Goal: Task Accomplishment & Management: Complete application form

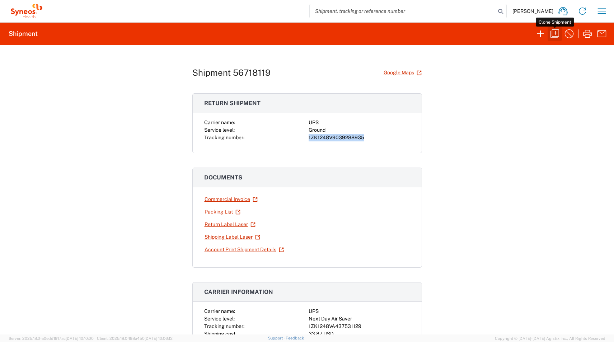
click at [554, 34] on icon "button" at bounding box center [554, 33] width 11 height 11
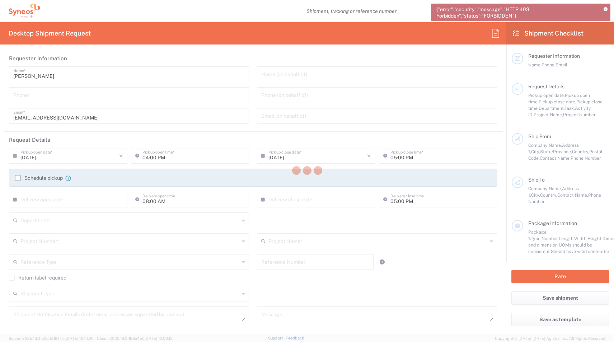
type input "[GEOGRAPHIC_DATA]"
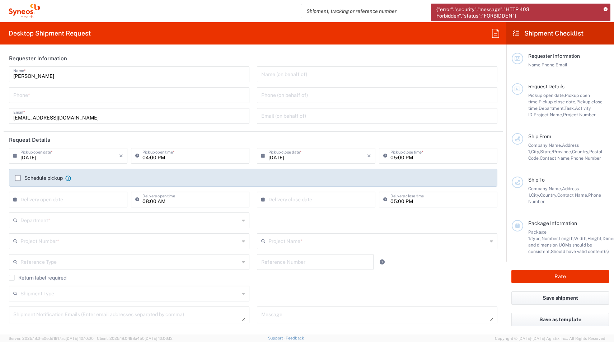
click at [608, 10] on div "{"error":"security","message":"HTTP 403 Forbidden","status":"FORBIDDEN"}" at bounding box center [520, 13] width 179 height 18
click at [604, 9] on icon at bounding box center [605, 10] width 4 height 4
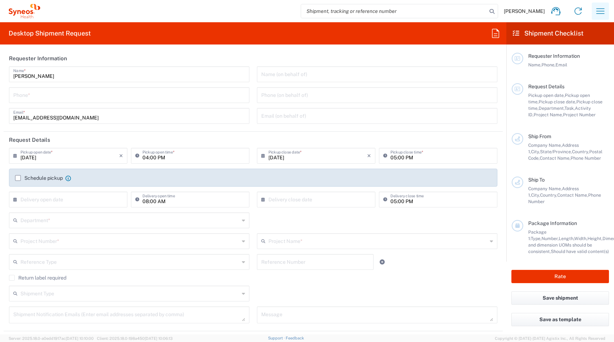
click at [599, 12] on icon "button" at bounding box center [599, 10] width 11 height 11
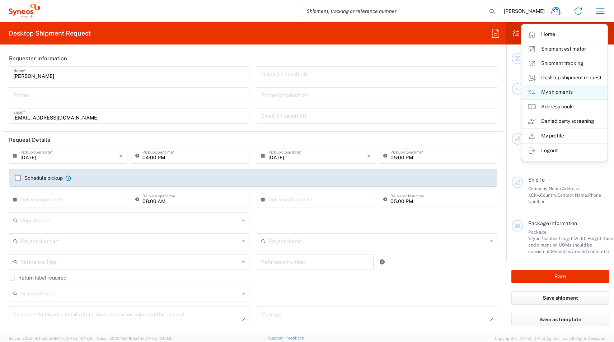
click at [558, 88] on link "My shipments" at bounding box center [563, 92] width 85 height 14
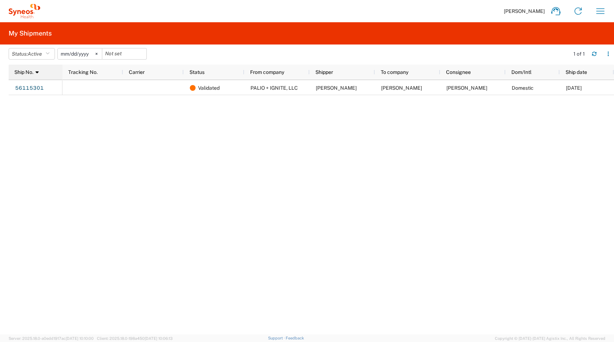
click at [35, 71] on span at bounding box center [35, 72] width 5 height 6
click at [46, 52] on button "Status: Active" at bounding box center [32, 53] width 46 height 11
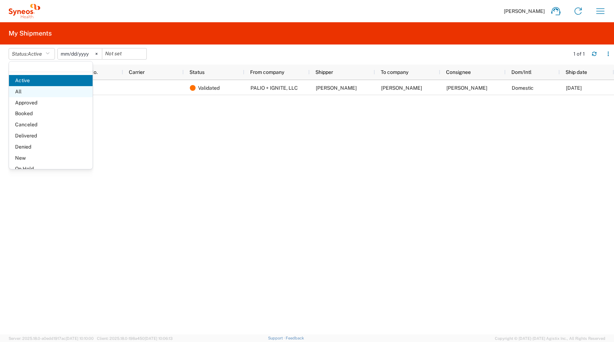
click at [33, 89] on span "All" at bounding box center [51, 91] width 84 height 11
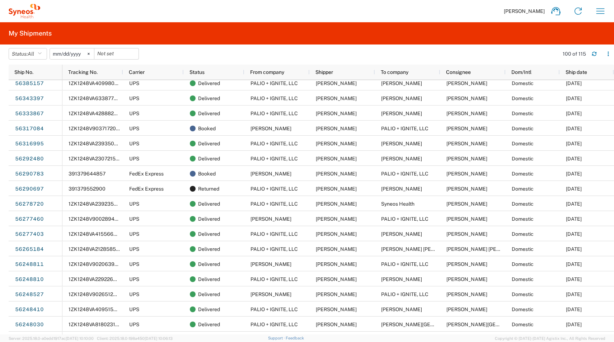
scroll to position [616, 0]
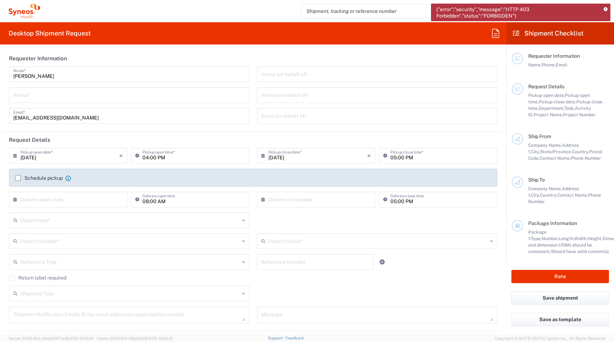
click at [29, 90] on input "tel" at bounding box center [129, 94] width 232 height 13
paste input "[PHONE_NUMBER]"
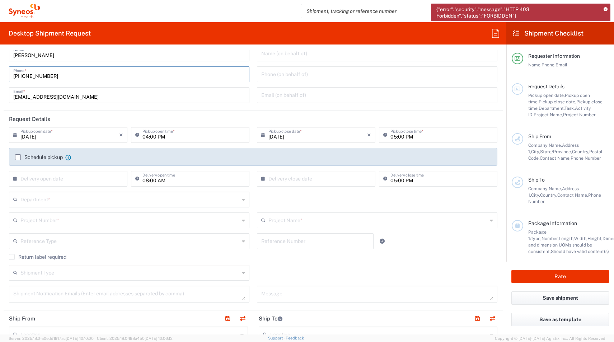
type input "[PHONE_NUMBER]"
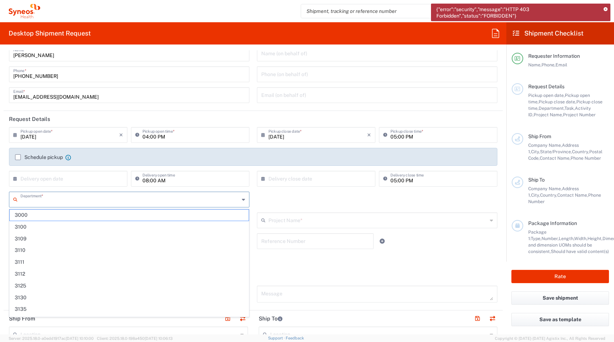
click at [32, 201] on input "text" at bounding box center [129, 199] width 219 height 13
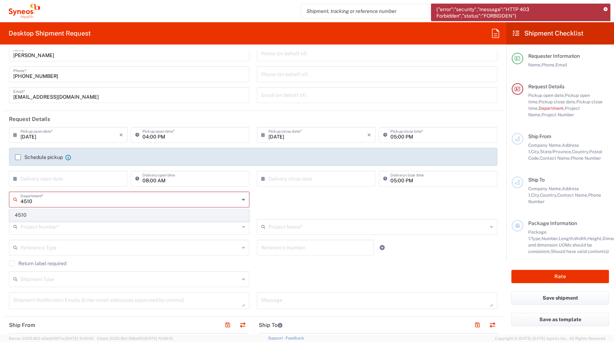
type input "4510"
click at [21, 213] on span "4510" at bounding box center [129, 214] width 239 height 11
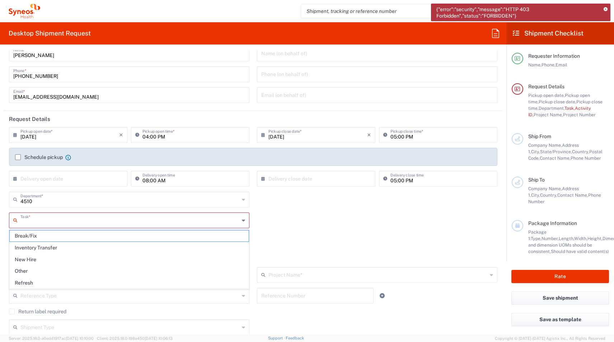
click at [24, 224] on input "text" at bounding box center [129, 219] width 219 height 13
click at [19, 247] on span "Inventory Transfer" at bounding box center [129, 247] width 239 height 11
type input "Inventory Transfer"
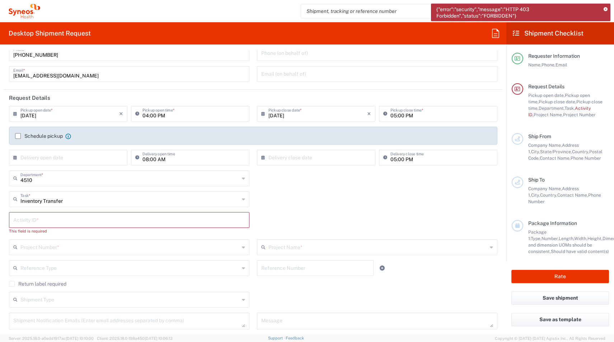
click at [25, 221] on input "text" at bounding box center [129, 219] width 232 height 13
type input "shipping MBA M4 to [GEOGRAPHIC_DATA]"
click at [21, 240] on input "text" at bounding box center [129, 240] width 219 height 13
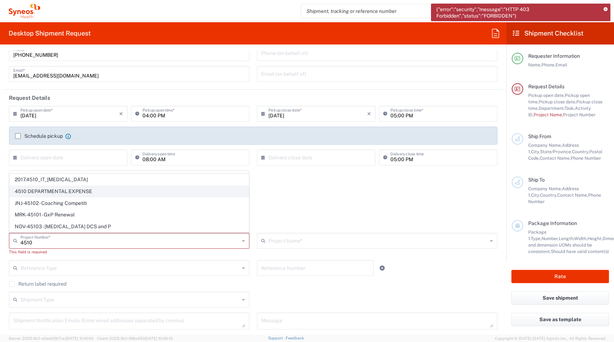
click at [24, 191] on span "4510 DEPARTMENTAL EXPENSE" at bounding box center [129, 191] width 239 height 11
type input "4510 DEPARTMENTAL EXPENSE"
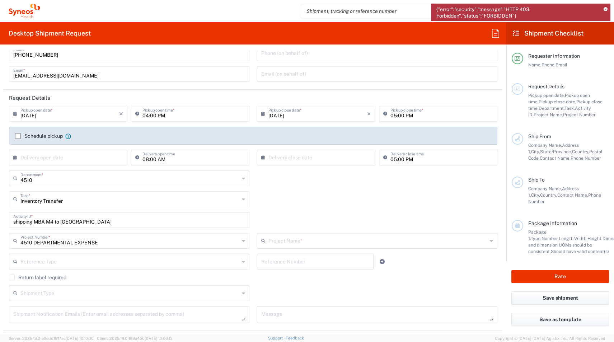
type input "4510 DEPARTMENTAL EXPENSE"
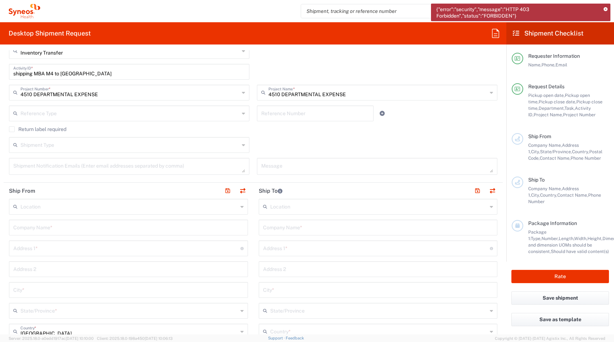
scroll to position [205, 0]
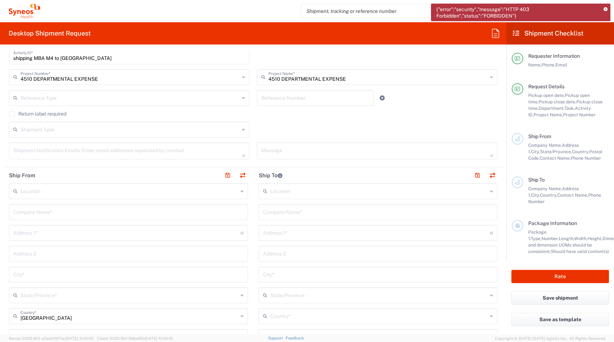
click at [34, 194] on input "text" at bounding box center [128, 190] width 217 height 13
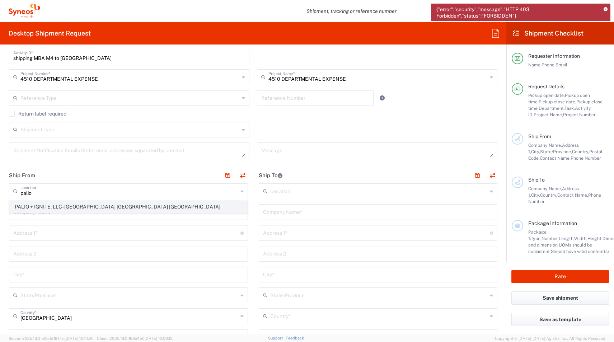
click at [27, 207] on span "PALIO + IGNITE, LLC- [GEOGRAPHIC_DATA] [GEOGRAPHIC_DATA] [GEOGRAPHIC_DATA]" at bounding box center [128, 206] width 237 height 11
type input "PALIO + IGNITE, LLC- [GEOGRAPHIC_DATA] [GEOGRAPHIC_DATA] [GEOGRAPHIC_DATA]"
type input "PALIO + IGNITE, LLC"
type input "[STREET_ADDRESS]"
type input "[GEOGRAPHIC_DATA]"
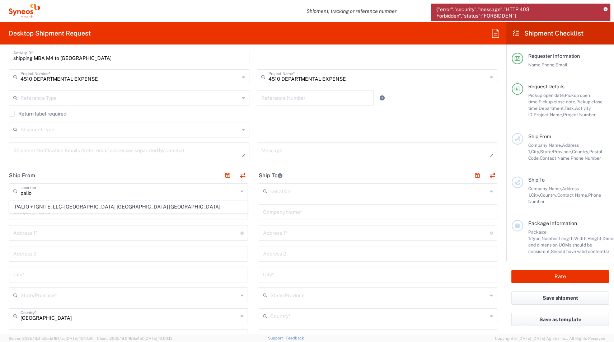
type input "[US_STATE]"
type input "43082"
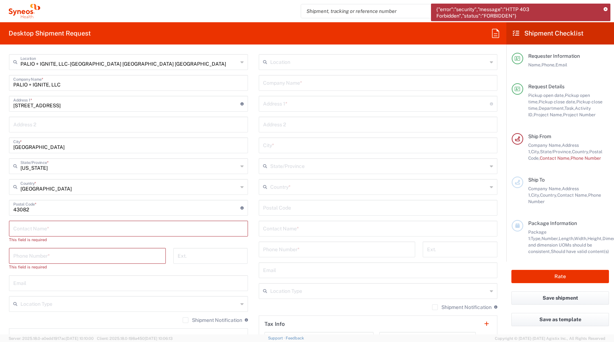
scroll to position [335, 0]
click at [30, 229] on input "text" at bounding box center [128, 227] width 230 height 13
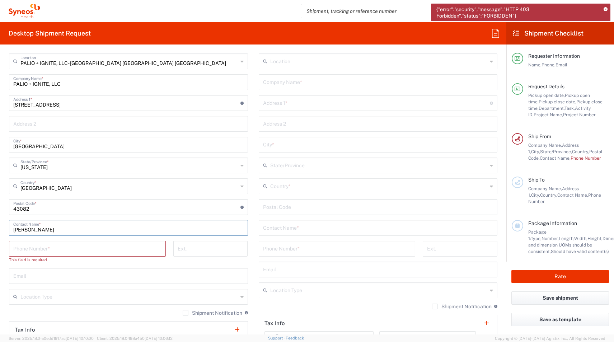
type input "[PERSON_NAME]"
paste input "[PHONE_NUMBER]"
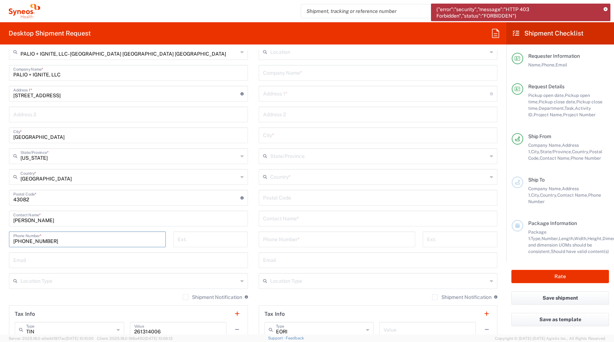
scroll to position [347, 0]
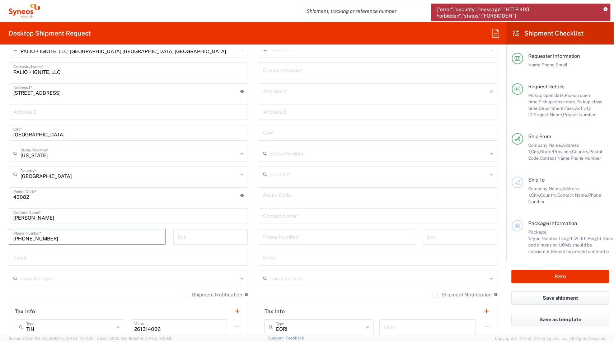
type input "[PHONE_NUMBER]"
click at [30, 276] on input "text" at bounding box center [128, 277] width 217 height 13
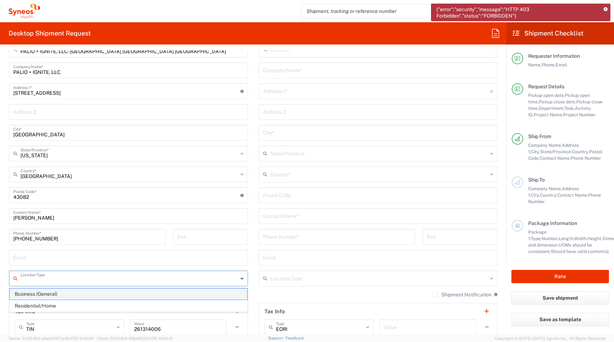
click at [24, 294] on span "Business (General)" at bounding box center [128, 293] width 237 height 11
type input "Business (General)"
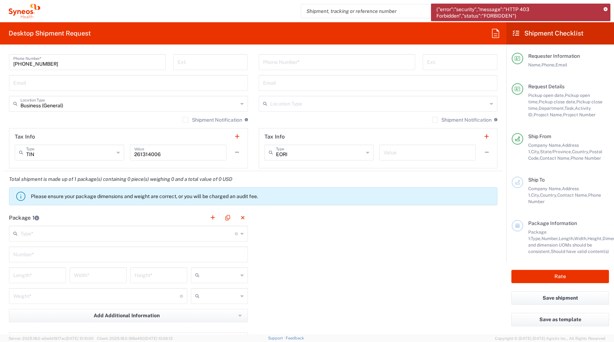
scroll to position [547, 0]
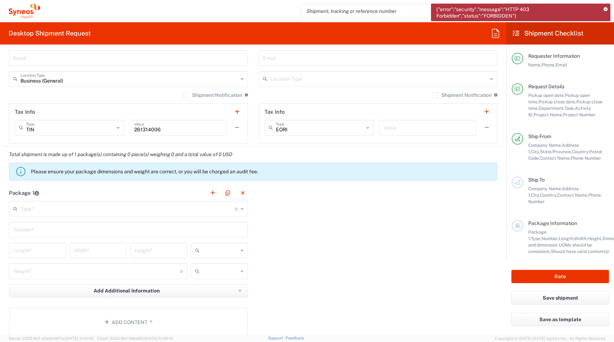
click at [43, 214] on input "text" at bounding box center [127, 208] width 214 height 13
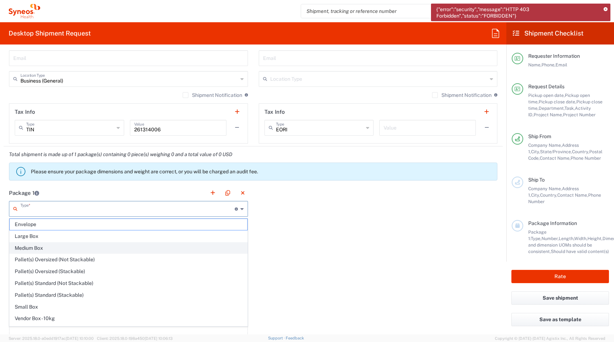
click at [36, 244] on span "Medium Box" at bounding box center [128, 247] width 237 height 11
type input "Medium Box"
type input "13"
type input "11.5"
type input "2.5"
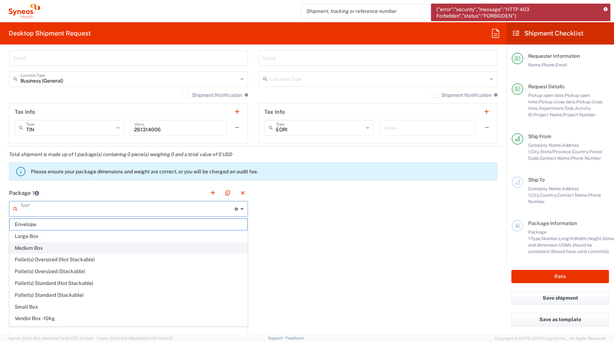
type input "in"
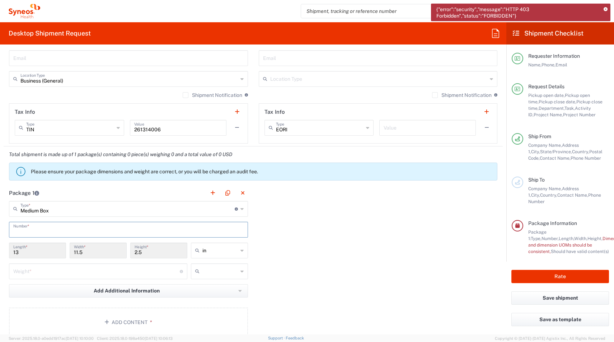
click at [42, 231] on input "text" at bounding box center [128, 229] width 230 height 13
type input "1"
click at [27, 269] on input "number" at bounding box center [96, 270] width 166 height 13
type input "6"
click at [205, 271] on input "text" at bounding box center [220, 270] width 36 height 11
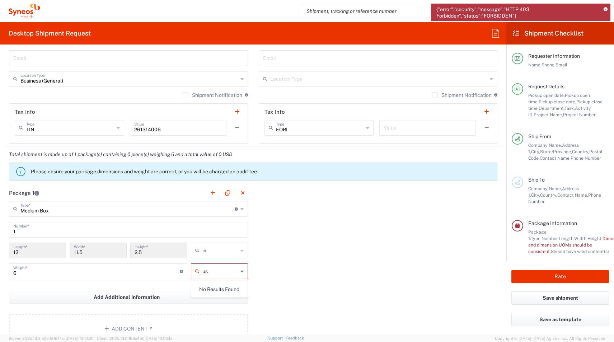
type input "u"
click at [206, 299] on span "lbs" at bounding box center [220, 298] width 56 height 11
type input "lbs"
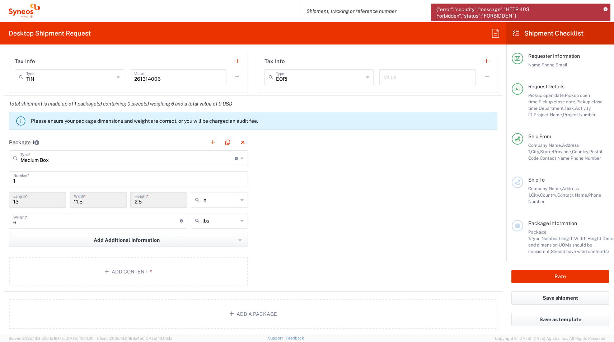
scroll to position [616, 0]
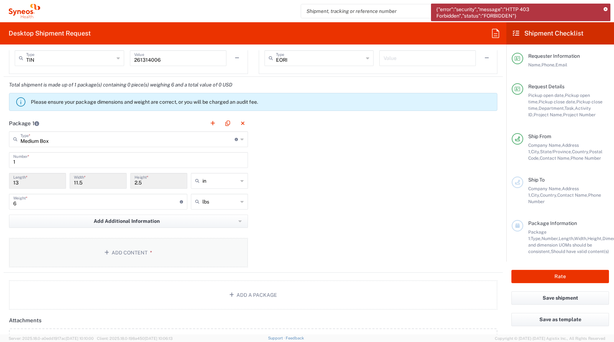
click at [113, 264] on button "Add Content *" at bounding box center [128, 252] width 239 height 29
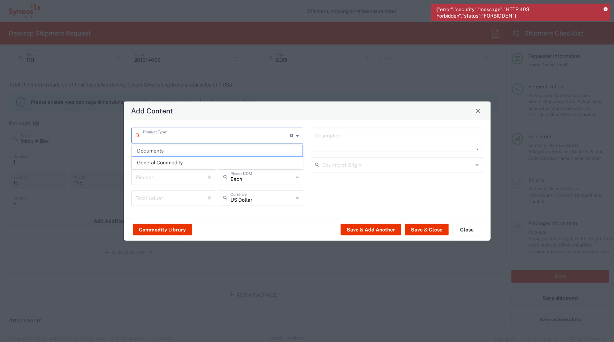
click at [147, 138] on input "text" at bounding box center [216, 134] width 147 height 13
click at [147, 161] on span "General Commodity" at bounding box center [217, 162] width 171 height 11
type input "General Commodity"
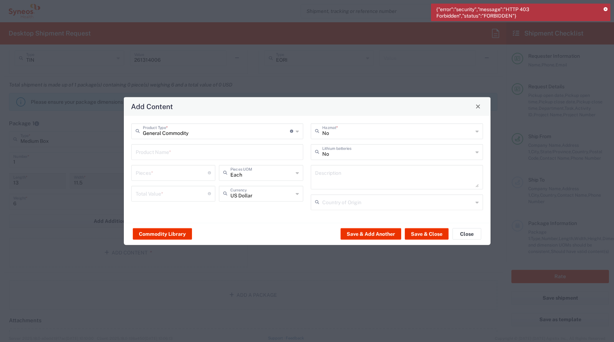
click at [148, 153] on input "text" at bounding box center [218, 151] width 164 height 13
type input "m"
click at [148, 166] on div "MacBook Air M4 - 256 - Laptop" at bounding box center [217, 168] width 171 height 12
type input "MacBook Air M4 - 256 - Laptop"
type textarea "Laptop"
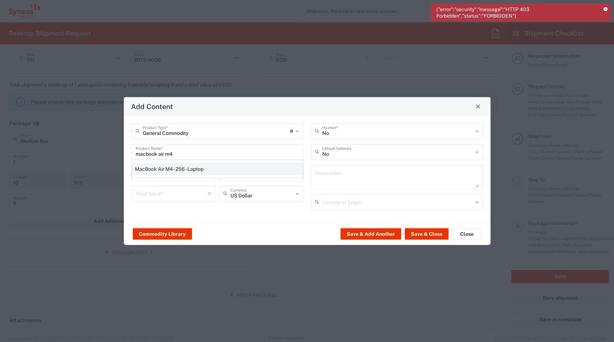
type input "[GEOGRAPHIC_DATA]"
type input "Yes"
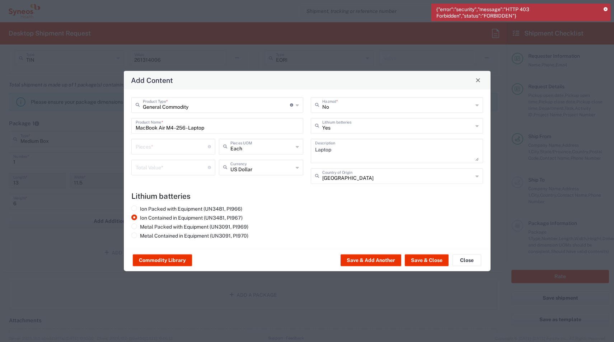
click at [143, 152] on div "Pieces * Number of pieces inside all the packages" at bounding box center [173, 146] width 84 height 16
type input "1"
click at [148, 164] on input "number" at bounding box center [172, 166] width 72 height 13
type input "2600"
click at [421, 264] on button "Save & Close" at bounding box center [427, 259] width 44 height 11
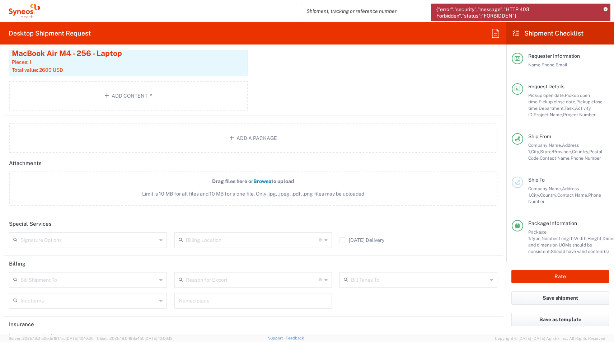
scroll to position [843, 0]
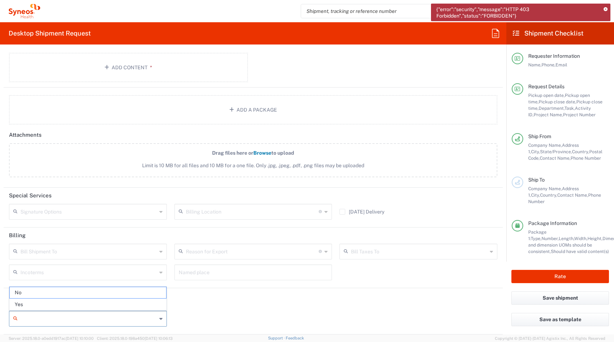
click at [61, 317] on input "Insurance required" at bounding box center [88, 318] width 136 height 11
click at [45, 303] on span "Yes" at bounding box center [88, 304] width 156 height 11
type input "Yes"
click at [212, 320] on input "Insurance Value" at bounding box center [253, 318] width 149 height 11
type input "2600"
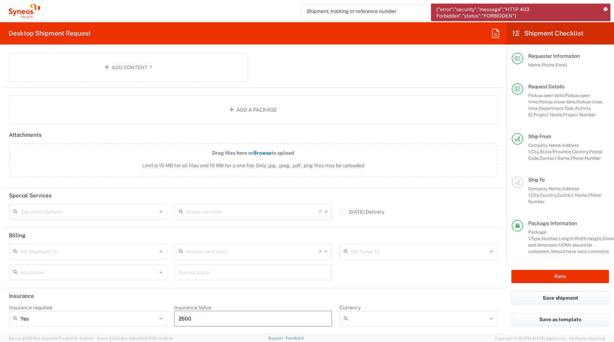
click at [374, 320] on input "Currency" at bounding box center [419, 318] width 136 height 11
click at [367, 307] on span "USD" at bounding box center [418, 304] width 156 height 11
type input "USD"
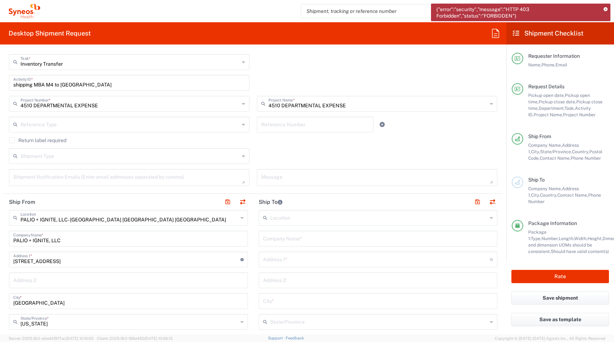
scroll to position [217, 0]
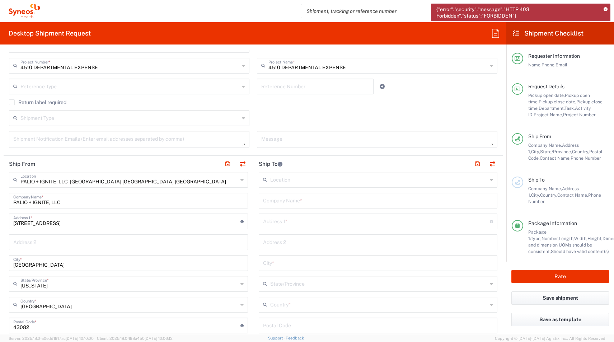
click at [292, 181] on input "text" at bounding box center [378, 179] width 217 height 13
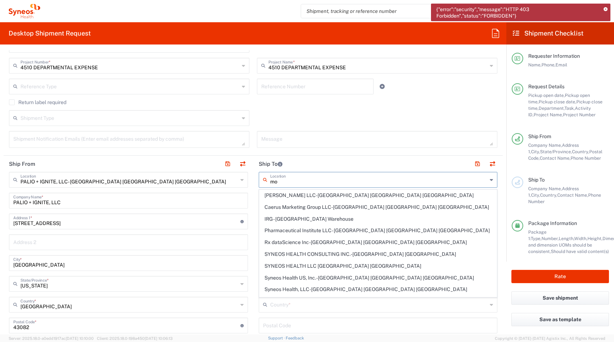
type input "m"
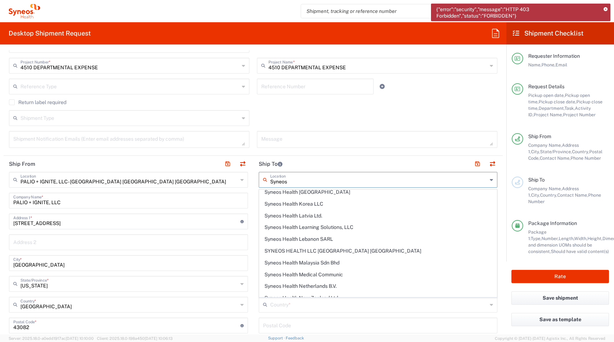
scroll to position [639, 0]
click at [276, 251] on span "SYNEOS HEALTH LLC [GEOGRAPHIC_DATA] [GEOGRAPHIC_DATA]" at bounding box center [377, 250] width 237 height 11
type input "SYNEOS HEALTH LLC [GEOGRAPHIC_DATA] [GEOGRAPHIC_DATA]"
type input "SYNEOS HEALTH LLC"
type input "1030 SYNC ST"
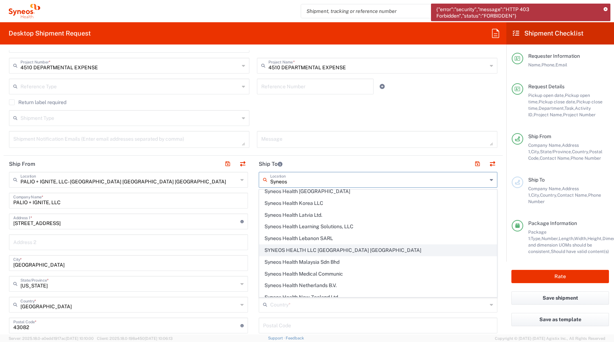
type input "Morrisville"
type input "[GEOGRAPHIC_DATA]"
type input "27560"
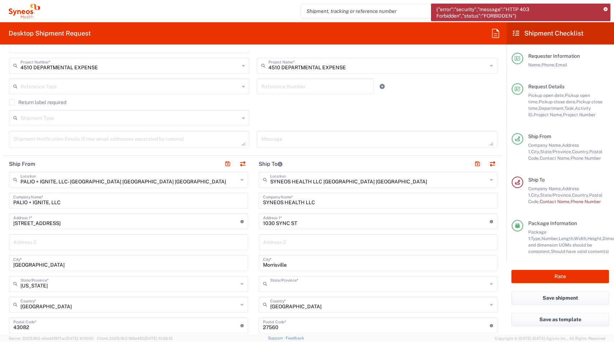
type input "[US_STATE]"
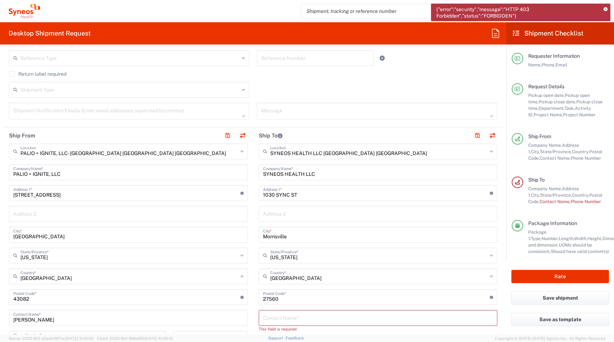
scroll to position [246, 0]
click at [281, 321] on input "text" at bounding box center [378, 316] width 230 height 13
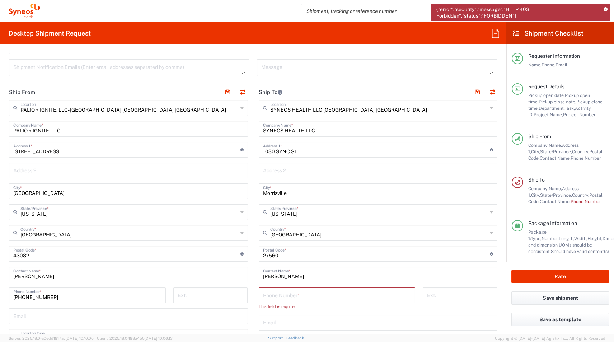
scroll to position [293, 0]
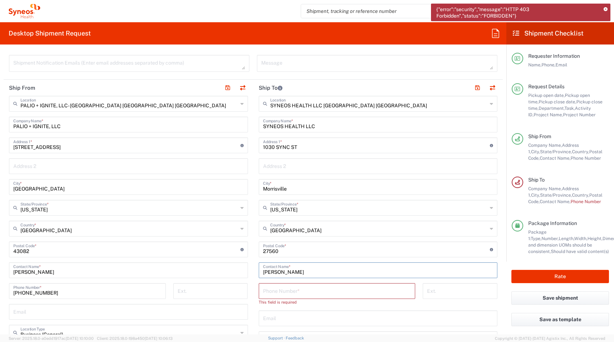
type input "[PERSON_NAME]"
click at [274, 317] on input "text" at bounding box center [378, 317] width 230 height 13
paste input "[EMAIL_ADDRESS][PERSON_NAME][DOMAIN_NAME]"
type input "[EMAIL_ADDRESS][PERSON_NAME][DOMAIN_NAME]"
click at [267, 287] on input "tel" at bounding box center [337, 290] width 148 height 13
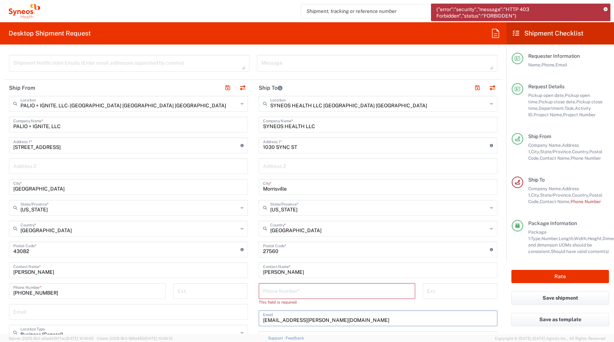
click at [267, 287] on input "tel" at bounding box center [337, 290] width 148 height 13
paste input "[PHONE_NUMBER]"
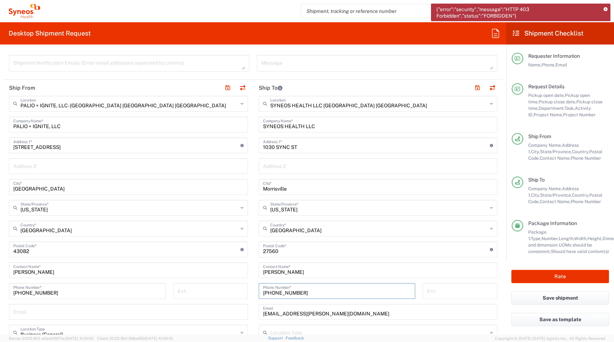
type input "[PHONE_NUMBER]"
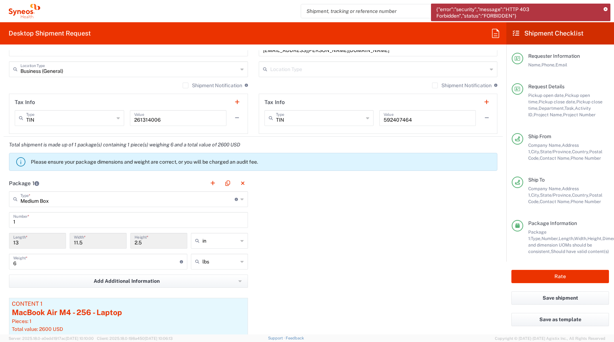
scroll to position [558, 0]
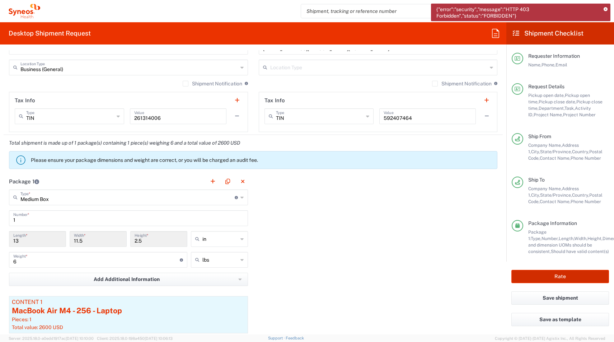
click at [556, 282] on button "Rate" at bounding box center [560, 276] width 98 height 13
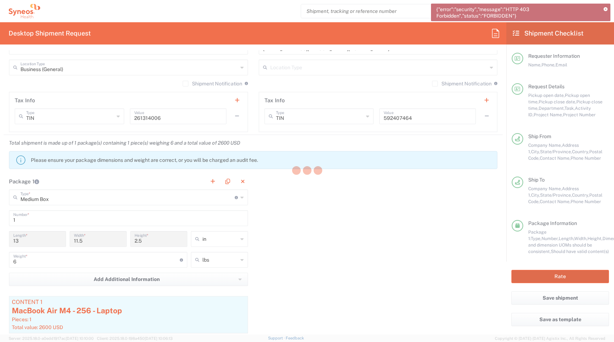
type input "4510 DEPARTMENTAL EXPENSE"
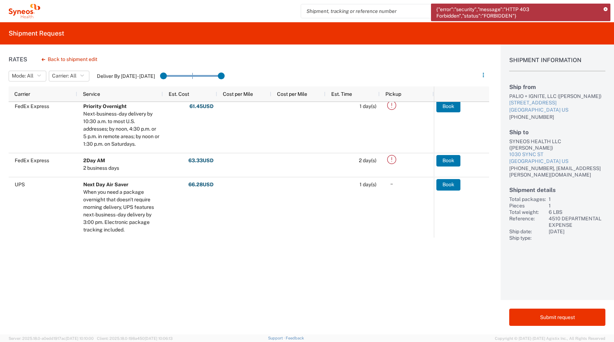
scroll to position [240, 0]
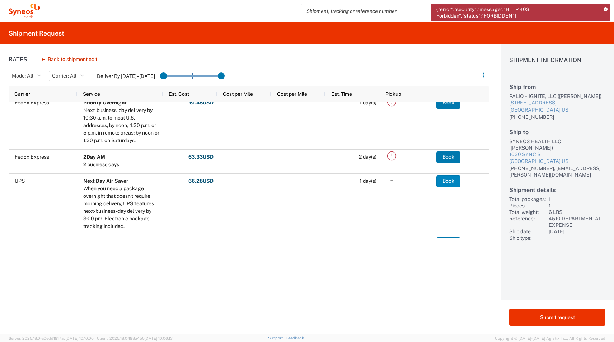
click at [446, 179] on button "Book" at bounding box center [448, 180] width 24 height 11
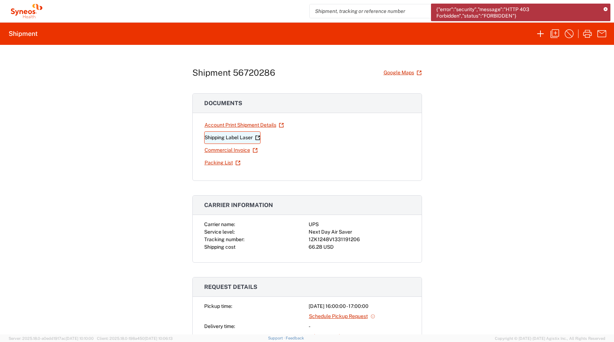
click at [231, 138] on link "Shipping Label Laser" at bounding box center [232, 137] width 56 height 13
drag, startPoint x: 361, startPoint y: 239, endPoint x: 295, endPoint y: 238, distance: 66.0
click at [295, 238] on div "Carrier name: UPS Service level: Next Day Air Saver Tracking number: 1ZK1248V13…" at bounding box center [307, 236] width 206 height 30
copy div "1ZK1248V1331191206"
